Goal: Use online tool/utility: Utilize a website feature to perform a specific function

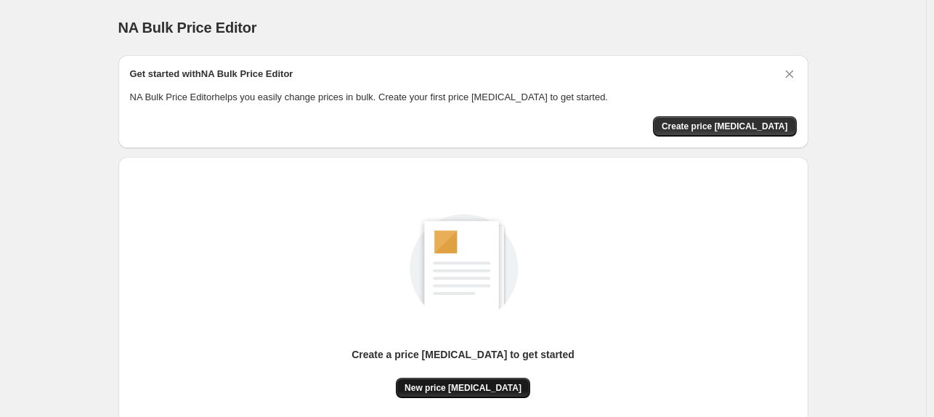
click at [427, 389] on span "New price [MEDICAL_DATA]" at bounding box center [463, 388] width 117 height 12
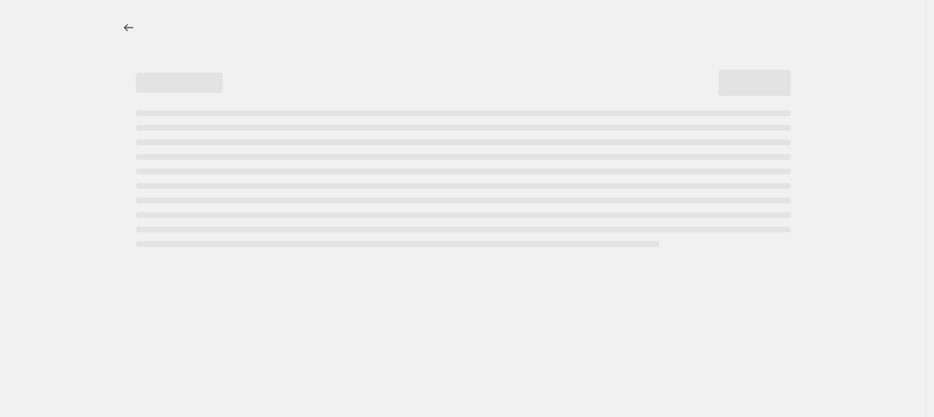
select select "percentage"
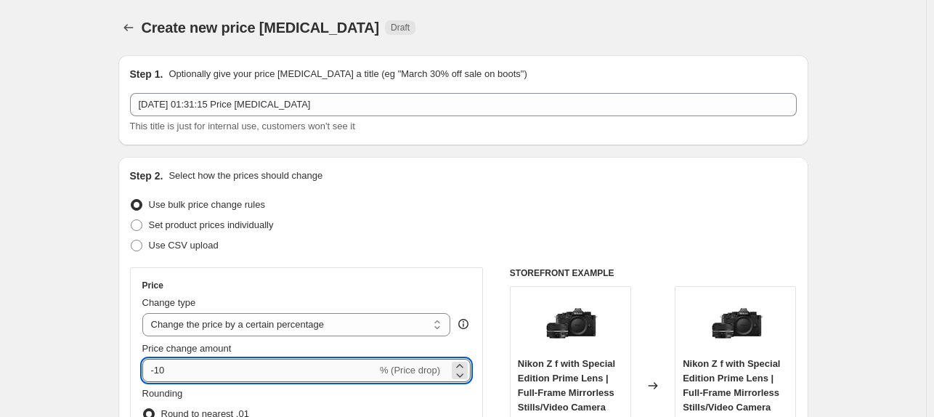
click at [167, 378] on input "-10" at bounding box center [259, 370] width 235 height 23
type input "-1"
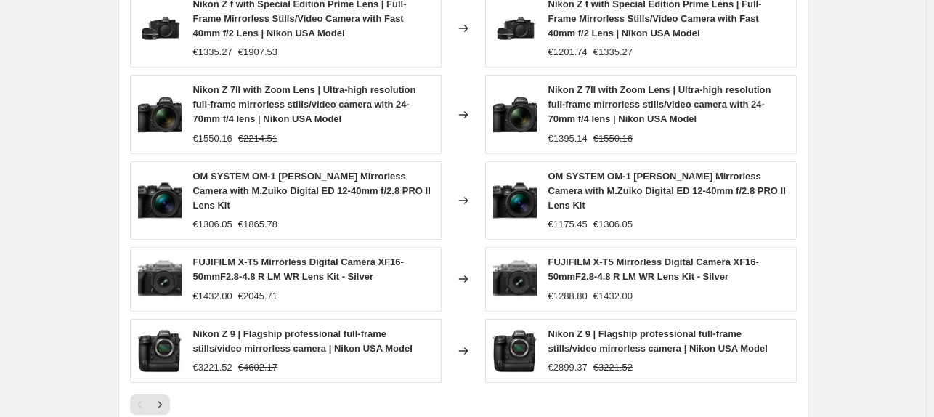
scroll to position [1086, 0]
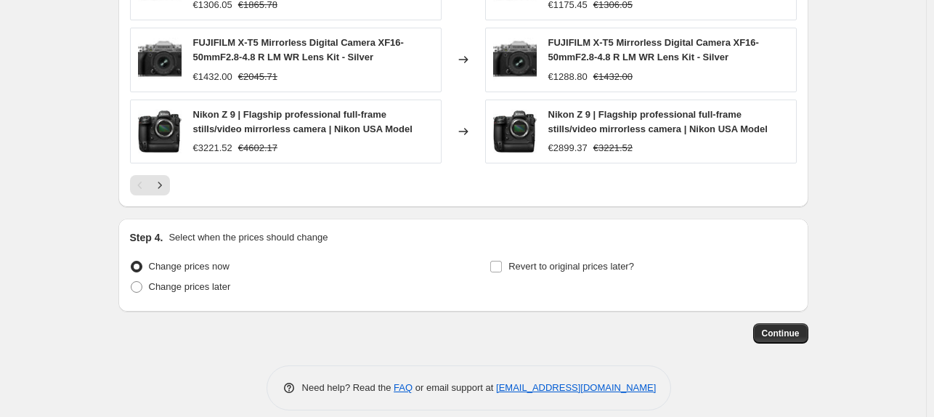
type input "-30"
click at [793, 326] on button "Continue" at bounding box center [780, 333] width 55 height 20
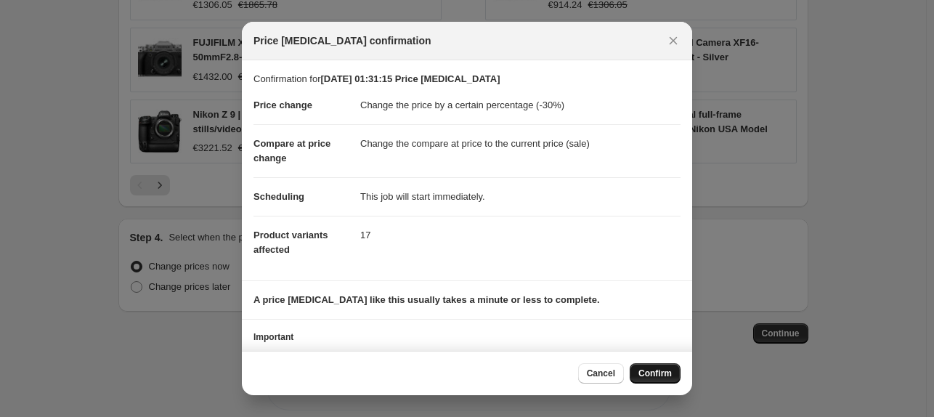
click at [653, 375] on span "Confirm" at bounding box center [654, 373] width 33 height 12
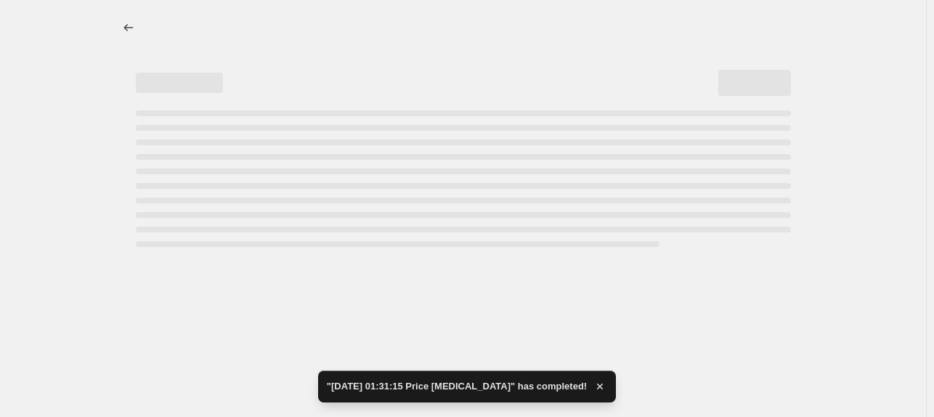
select select "percentage"
